Goal: Transaction & Acquisition: Book appointment/travel/reservation

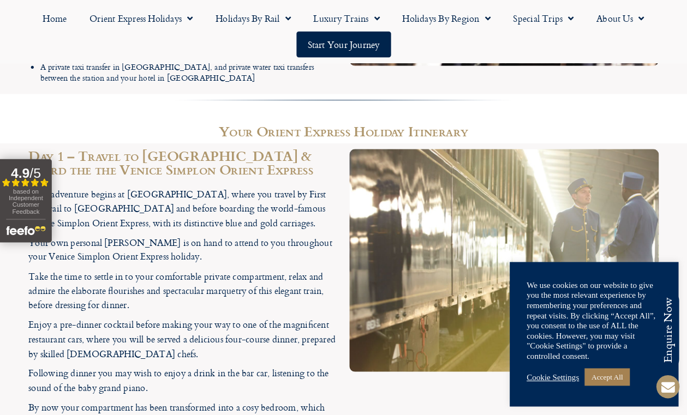
scroll to position [1651, 0]
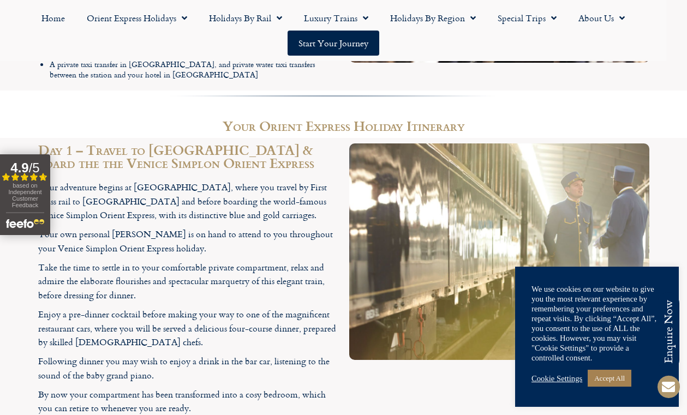
click at [643, 178] on section "Day 1 – Travel to Paris & board the the Venice Simplon Orient Express Your adve…" at bounding box center [343, 282] width 687 height 288
click at [624, 375] on link "Accept All" at bounding box center [609, 378] width 44 height 17
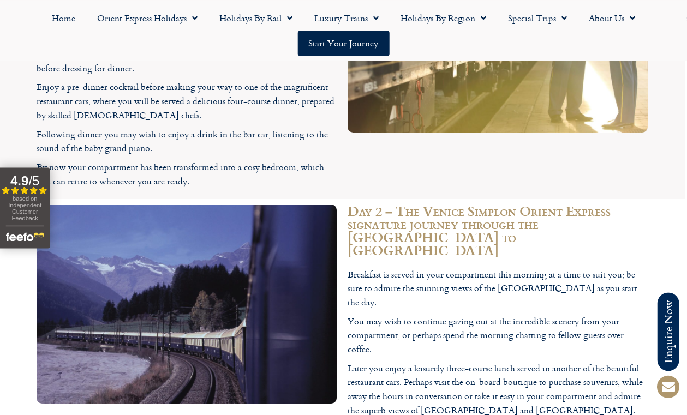
scroll to position [1902, 2]
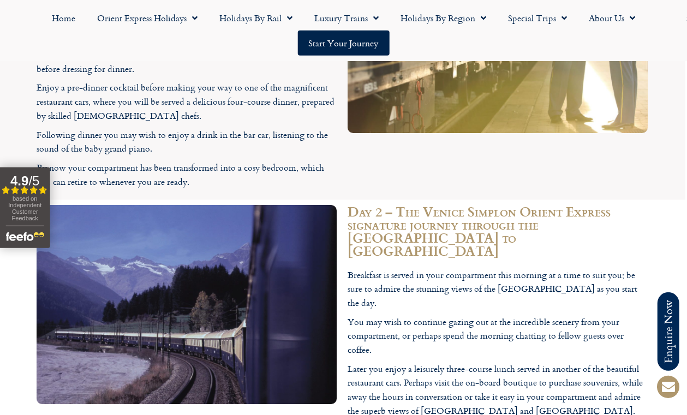
click at [145, 20] on link "Orient Express Holidays" at bounding box center [147, 17] width 122 height 25
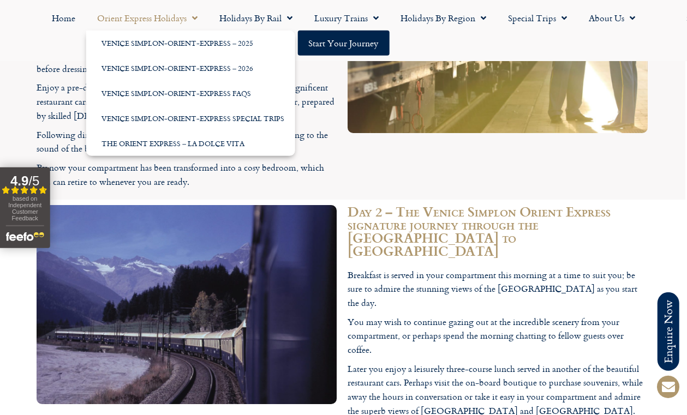
scroll to position [1902, 2]
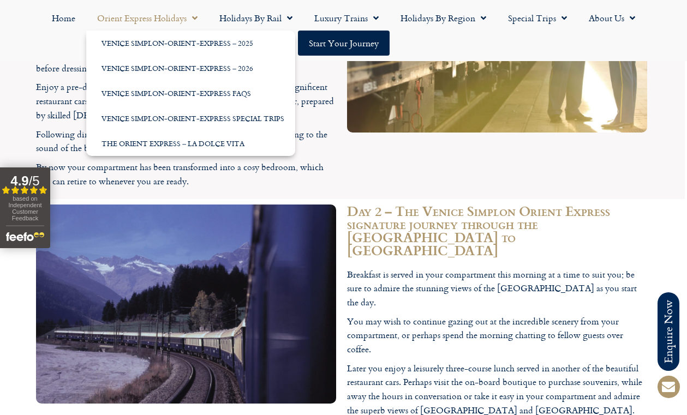
click at [121, 70] on link "Venice Simplon-Orient-Express – 2026" at bounding box center [190, 68] width 209 height 25
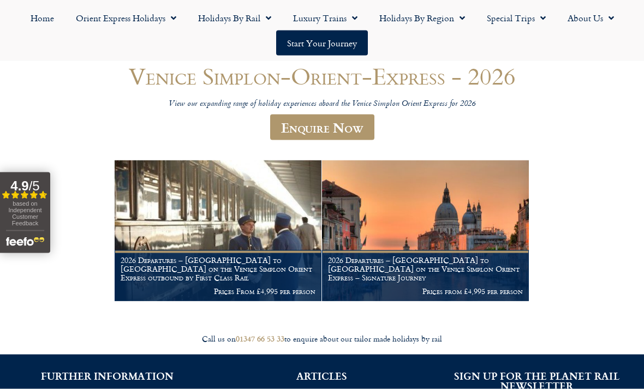
scroll to position [104, 0]
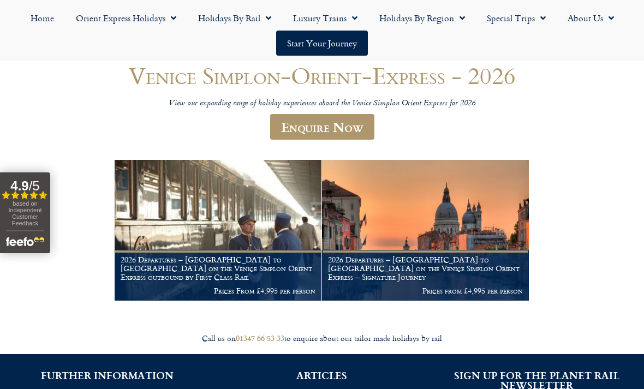
click at [500, 253] on img at bounding box center [425, 230] width 207 height 141
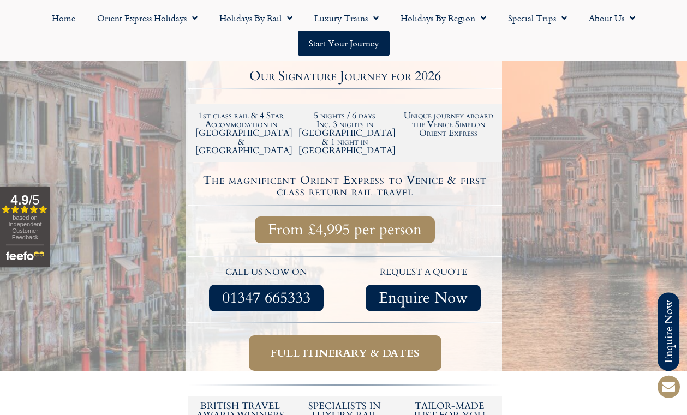
scroll to position [317, 0]
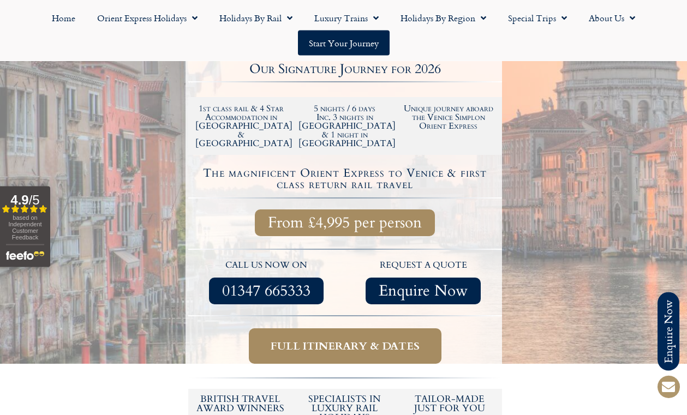
click at [284, 339] on span "Full itinerary & dates" at bounding box center [344, 346] width 149 height 14
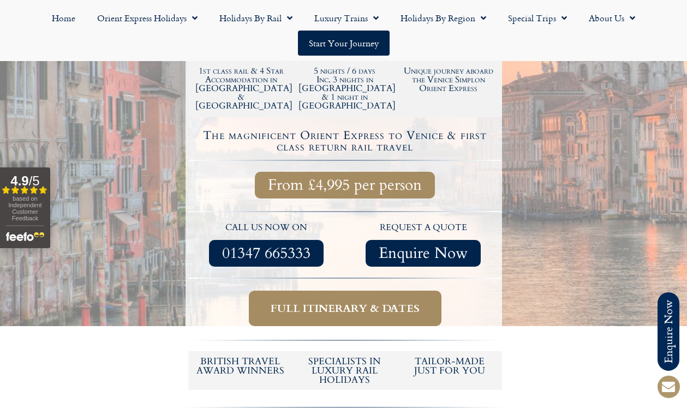
scroll to position [356, 0]
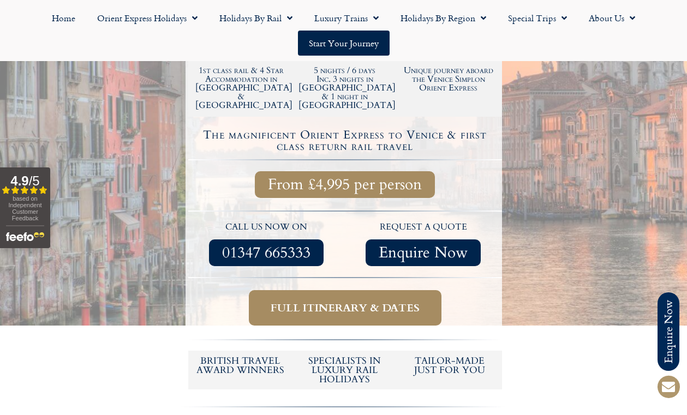
click at [393, 301] on span "Full itinerary & dates" at bounding box center [344, 308] width 149 height 14
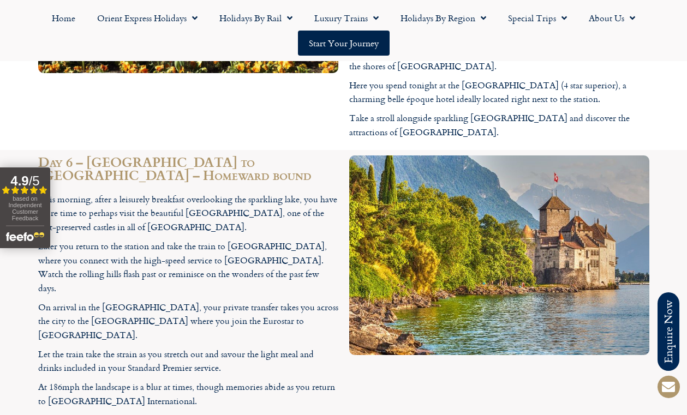
scroll to position [2859, 0]
